Goal: Task Accomplishment & Management: Use online tool/utility

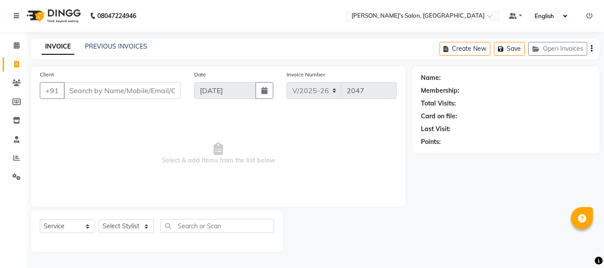
select select "3810"
select select "service"
click at [18, 158] on icon at bounding box center [16, 158] width 7 height 7
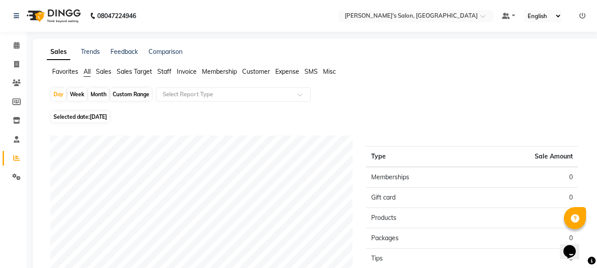
click at [164, 68] on span "Staff" at bounding box center [164, 72] width 14 height 8
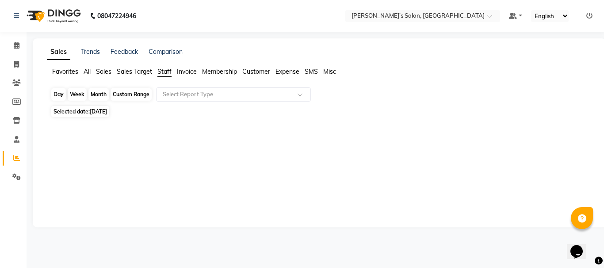
click at [62, 95] on div "Day" at bounding box center [58, 94] width 15 height 12
select select "9"
select select "2025"
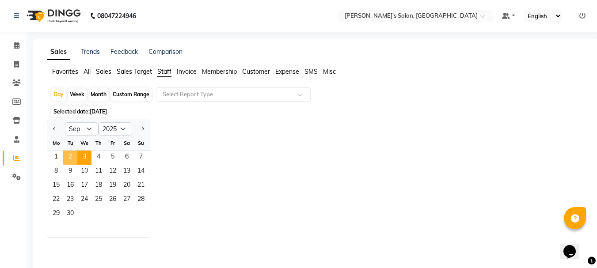
click at [72, 153] on span "2" at bounding box center [70, 158] width 14 height 14
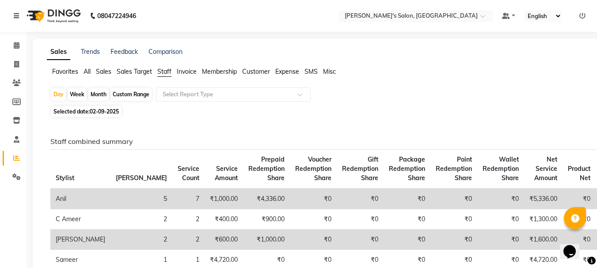
click at [100, 91] on div "Month" at bounding box center [98, 94] width 20 height 12
select select "9"
select select "2025"
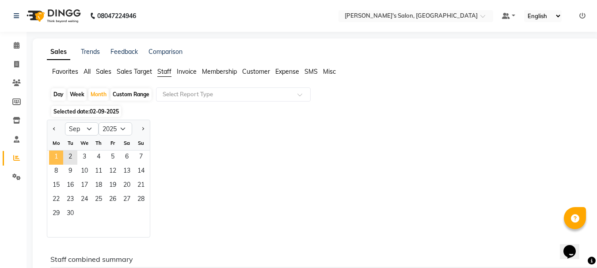
click at [53, 153] on span "1" at bounding box center [56, 158] width 14 height 14
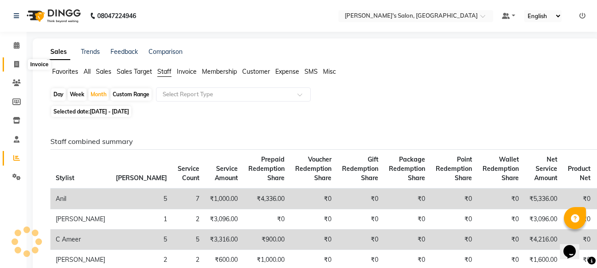
click at [15, 64] on icon at bounding box center [16, 64] width 5 height 7
select select "service"
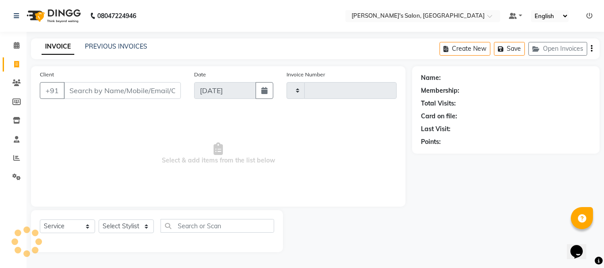
type input "2058"
select select "3810"
click at [20, 159] on span at bounding box center [16, 158] width 15 height 10
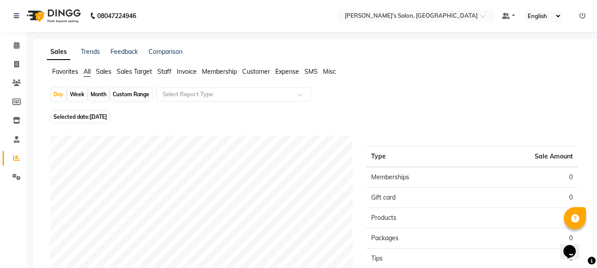
click at [165, 72] on span "Staff" at bounding box center [164, 72] width 14 height 8
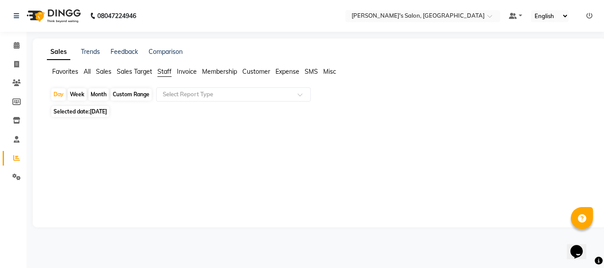
click at [99, 91] on div "Month" at bounding box center [98, 94] width 20 height 12
select select "9"
select select "2025"
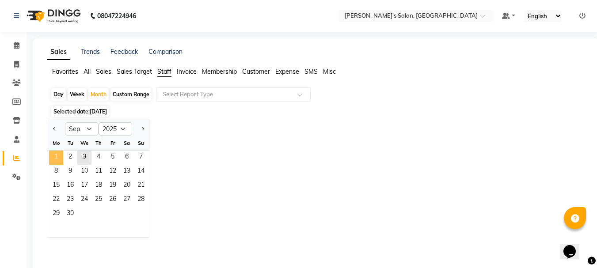
click at [53, 152] on span "1" at bounding box center [56, 158] width 14 height 14
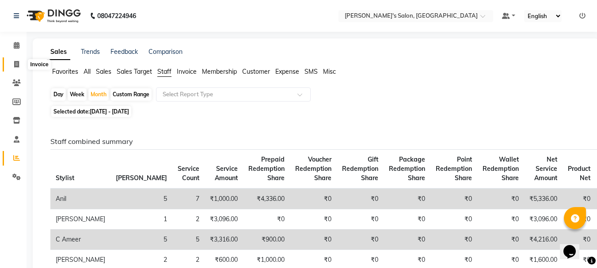
click at [18, 65] on icon at bounding box center [16, 64] width 5 height 7
select select "service"
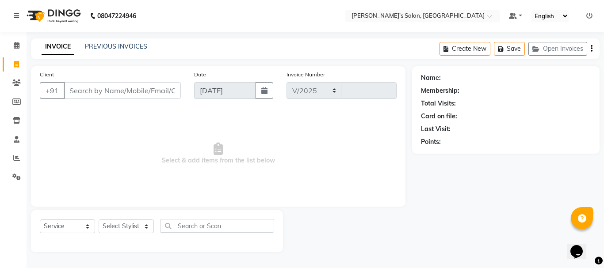
select select "3810"
type input "2058"
